Goal: Task Accomplishment & Management: Complete application form

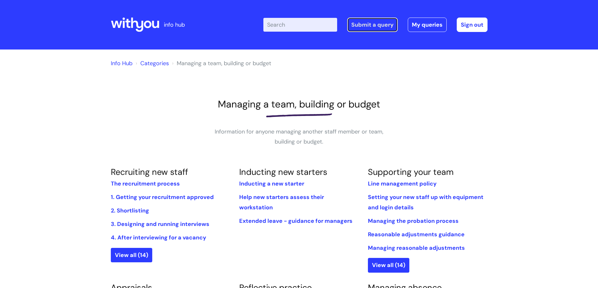
click at [381, 19] on link "Submit a query" at bounding box center [372, 25] width 51 height 14
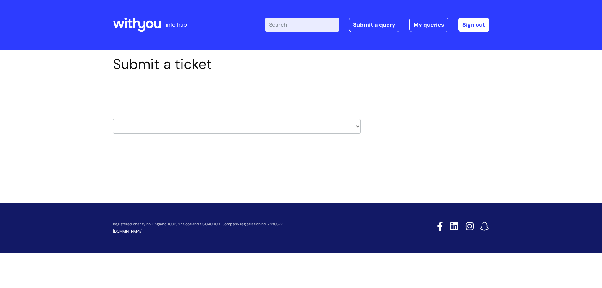
click at [187, 129] on select "HR / People IT and Support Clinical Drug Alerts Finance Accounts Data Support T…" at bounding box center [237, 126] width 248 height 14
select select "it_and_support"
click at [113, 119] on select "HR / People IT and Support Clinical Drug Alerts Finance Accounts Data Support T…" at bounding box center [237, 126] width 248 height 14
click at [151, 130] on select "HR / People IT and Support Clinical Drug Alerts Finance Accounts Data Support T…" at bounding box center [237, 126] width 248 height 14
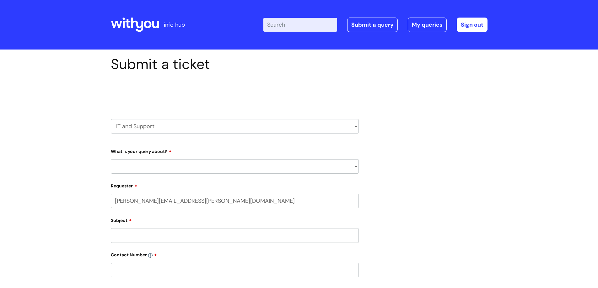
select select "80004157231"
drag, startPoint x: 0, startPoint y: 0, endPoint x: 151, endPoint y: 130, distance: 199.1
click at [151, 130] on select "HR / People IT and Support Clinical Drug Alerts Finance Accounts Data Support T…" at bounding box center [235, 126] width 248 height 14
select select "systems"
click at [111, 119] on select "HR / People IT and Support Clinical Drug Alerts Finance Accounts Data Support T…" at bounding box center [235, 126] width 248 height 14
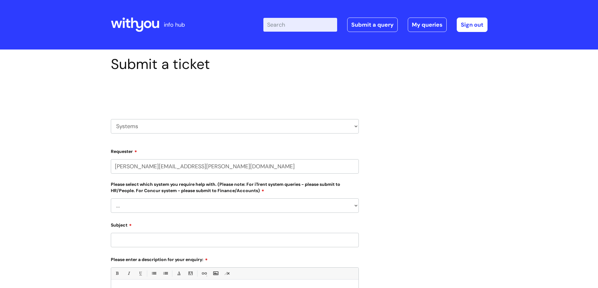
select select "80004157231"
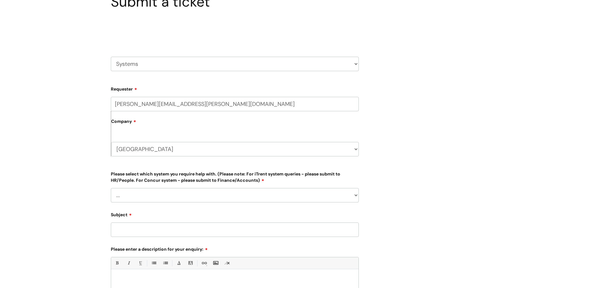
scroll to position [63, 0]
click at [150, 192] on select "... [PERSON_NAME] Helpdesk [DATE][DOMAIN_NAME] Nebula fault ILLY CarePath fault…" at bounding box center [235, 195] width 248 height 14
select select "ILLY CarePath fault"
click at [111, 188] on select "... [PERSON_NAME] Helpdesk [DATE][DOMAIN_NAME] Nebula fault ILLY CarePath fault…" at bounding box center [235, 195] width 248 height 14
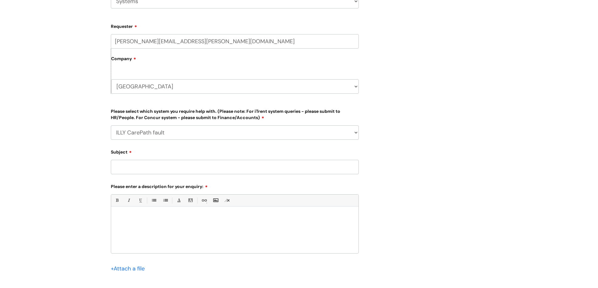
scroll to position [125, 0]
click at [147, 163] on input "Subject" at bounding box center [235, 167] width 248 height 14
type input "prescribers on Illy"
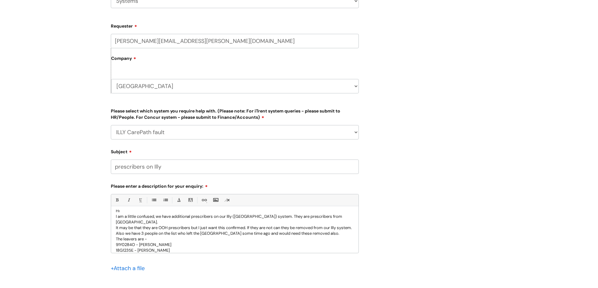
scroll to position [12, 0]
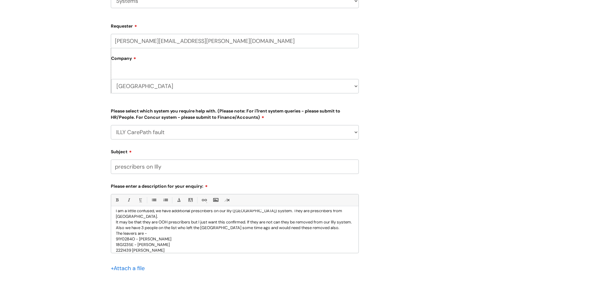
click at [205, 228] on p "Also we have 3 people on the list who left the sevice some time ago and would n…" at bounding box center [235, 228] width 238 height 6
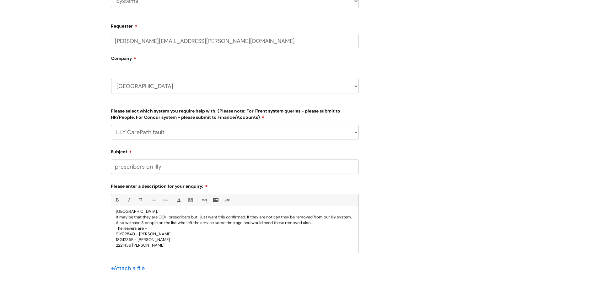
click at [174, 248] on div "Hi I am a little confused, we have additional prescribers on our Illy (North So…" at bounding box center [234, 231] width 247 height 43
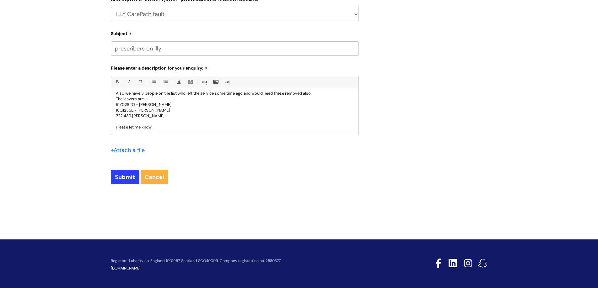
scroll to position [246, 0]
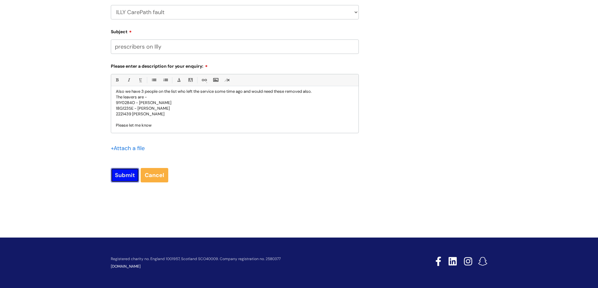
click at [130, 174] on input "Submit" at bounding box center [125, 175] width 28 height 14
type input "Please Wait..."
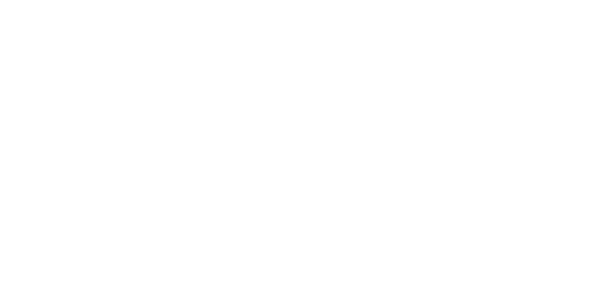
select select "ILLY CarePath fault"
